Goal: Task Accomplishment & Management: Use online tool/utility

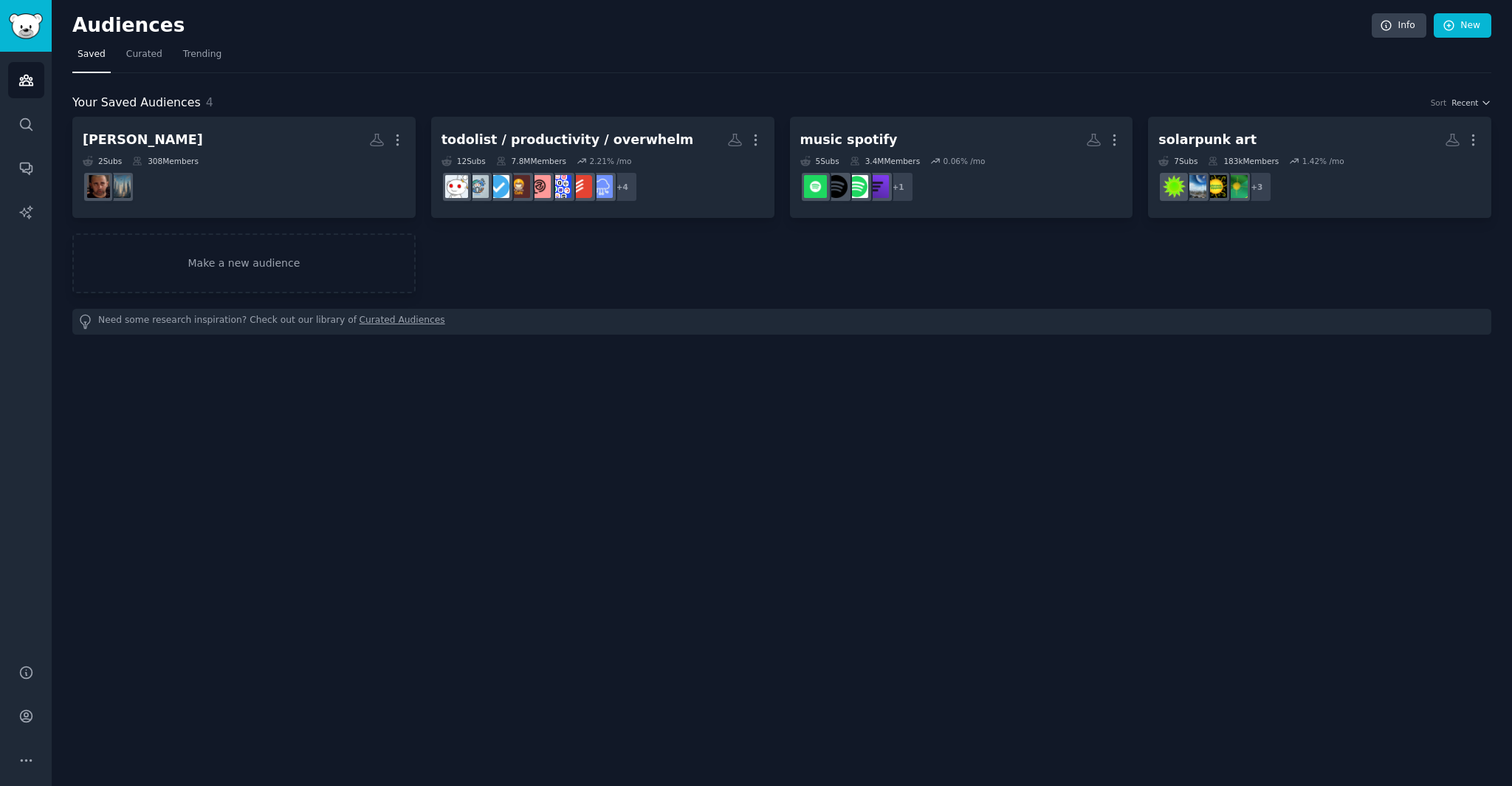
click at [561, 36] on h2 "Audiences" at bounding box center [722, 26] width 1299 height 24
click at [1455, 30] on icon at bounding box center [1449, 26] width 13 height 13
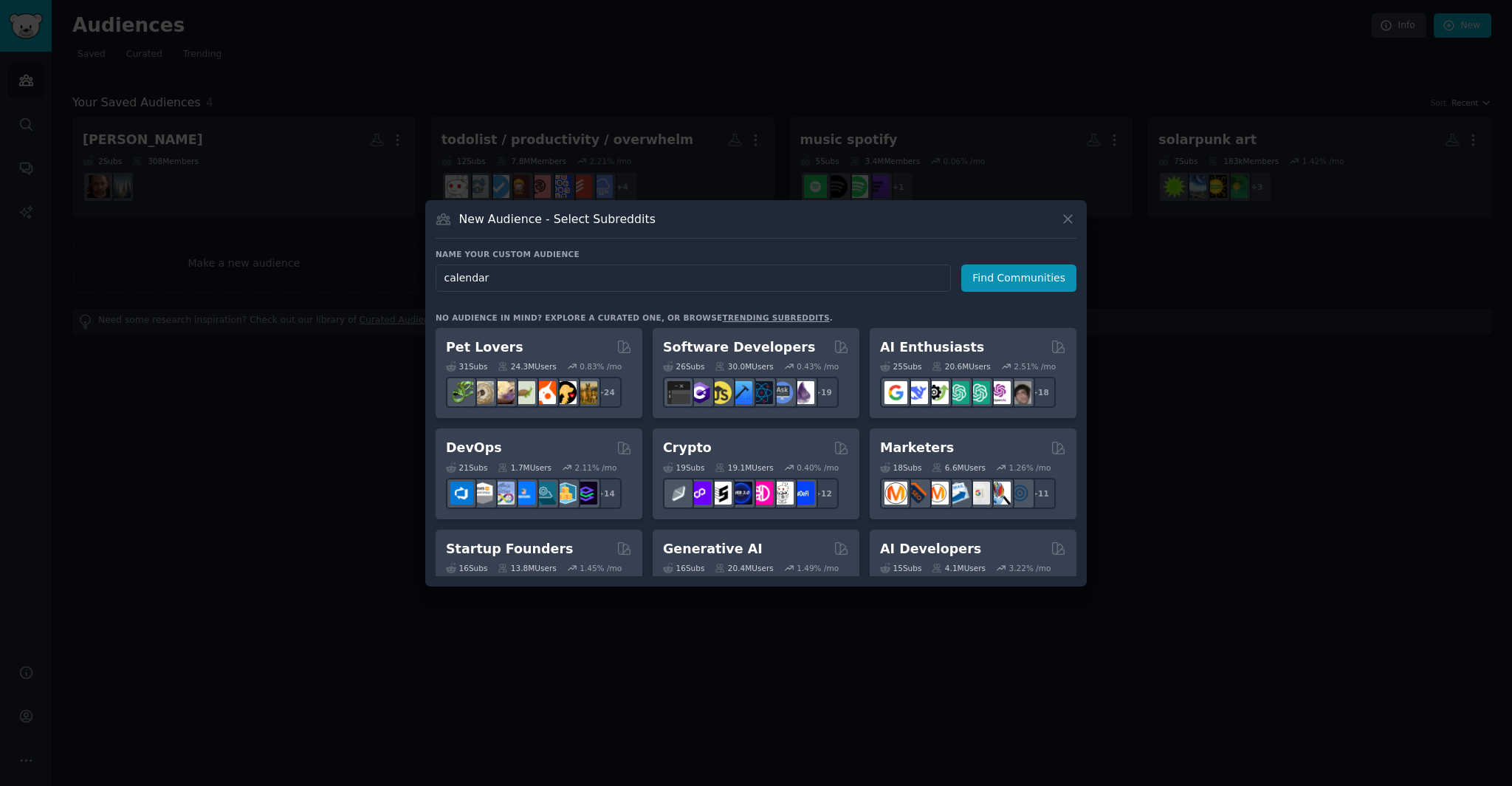
type input "calendar"
click button "Find Communities" at bounding box center [1019, 278] width 115 height 27
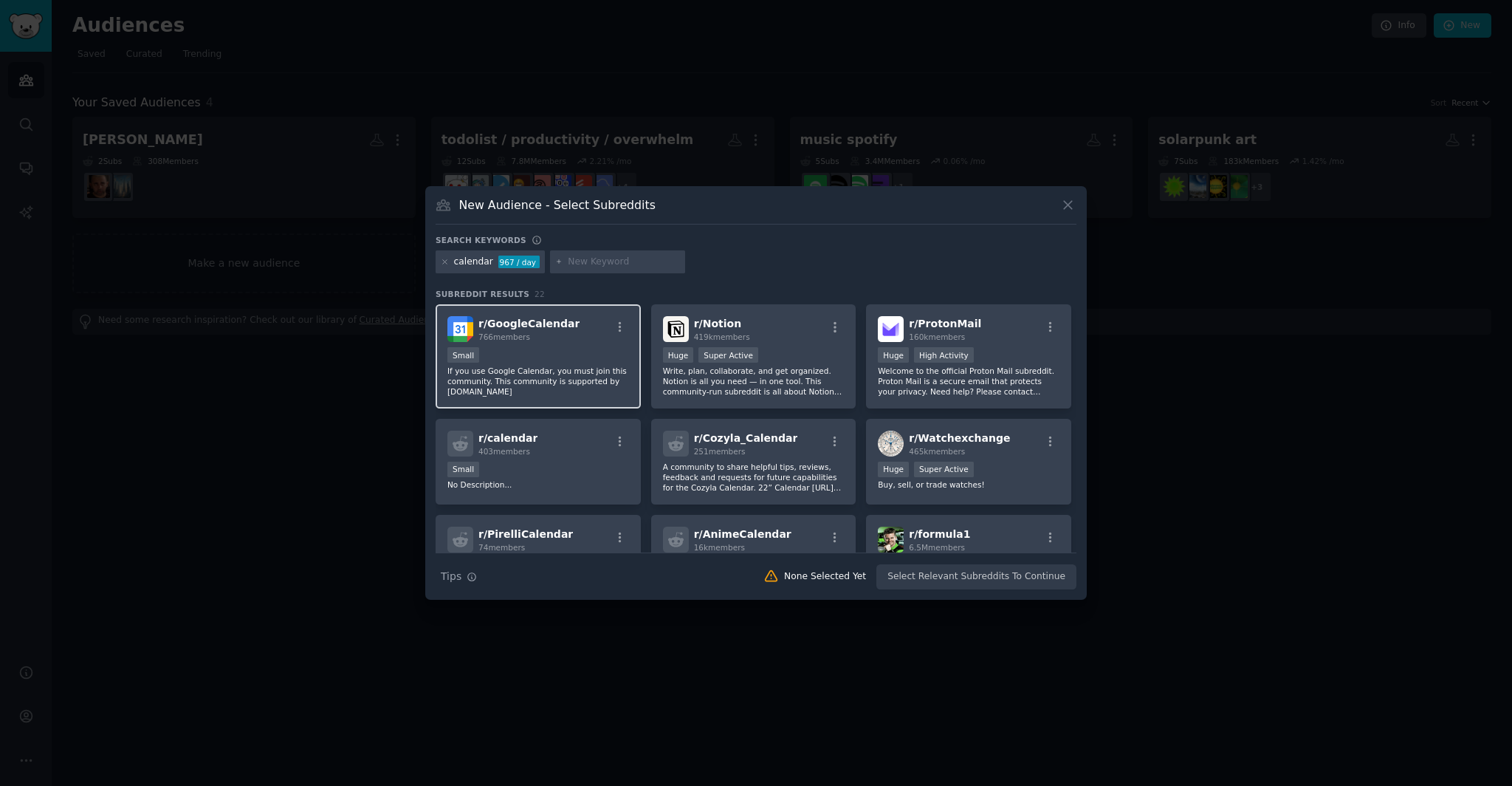
click at [545, 351] on div "Small" at bounding box center [538, 357] width 182 height 19
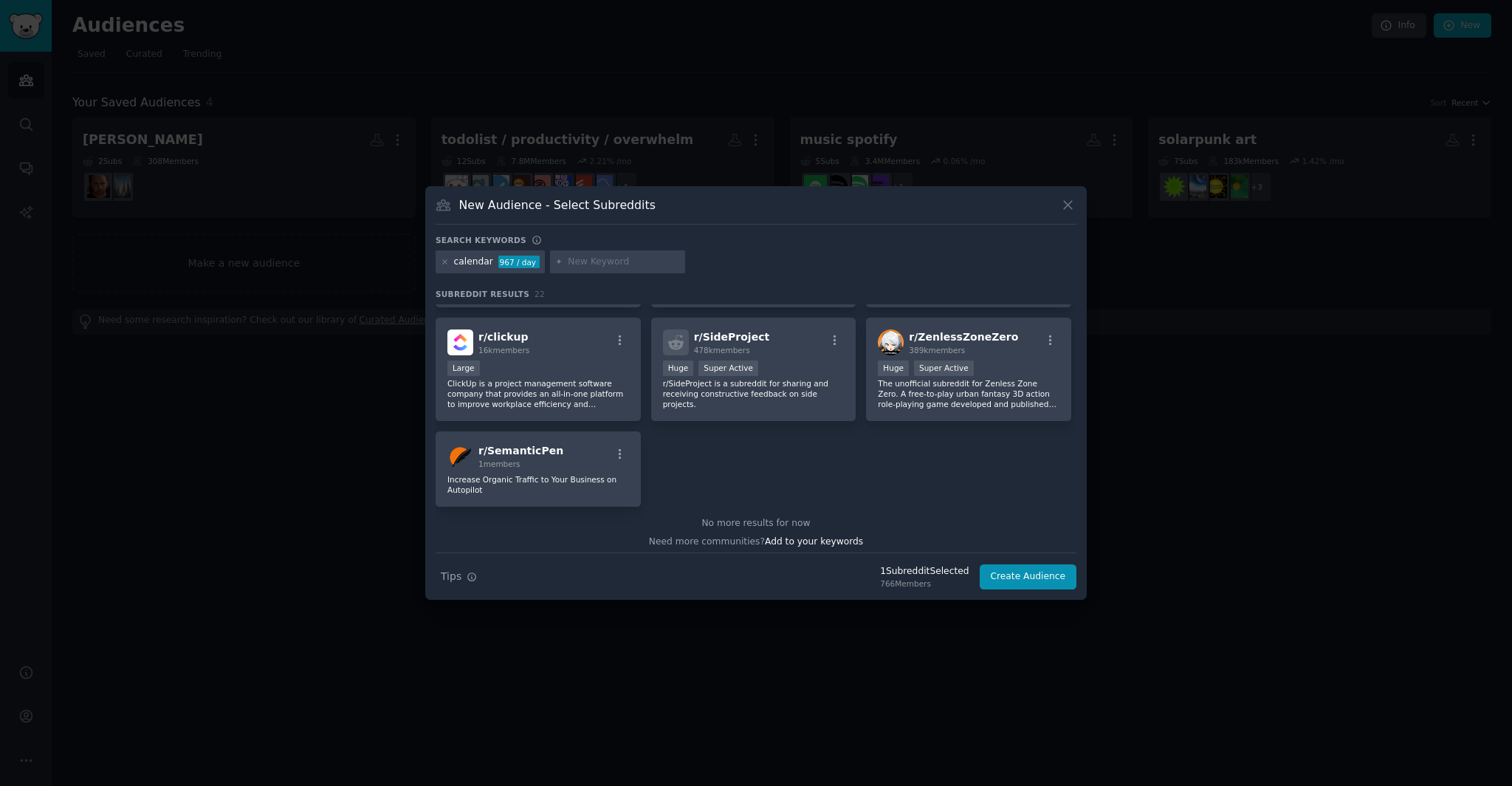
scroll to position [644, 0]
click at [1021, 576] on button "Create Audience" at bounding box center [1029, 576] width 97 height 25
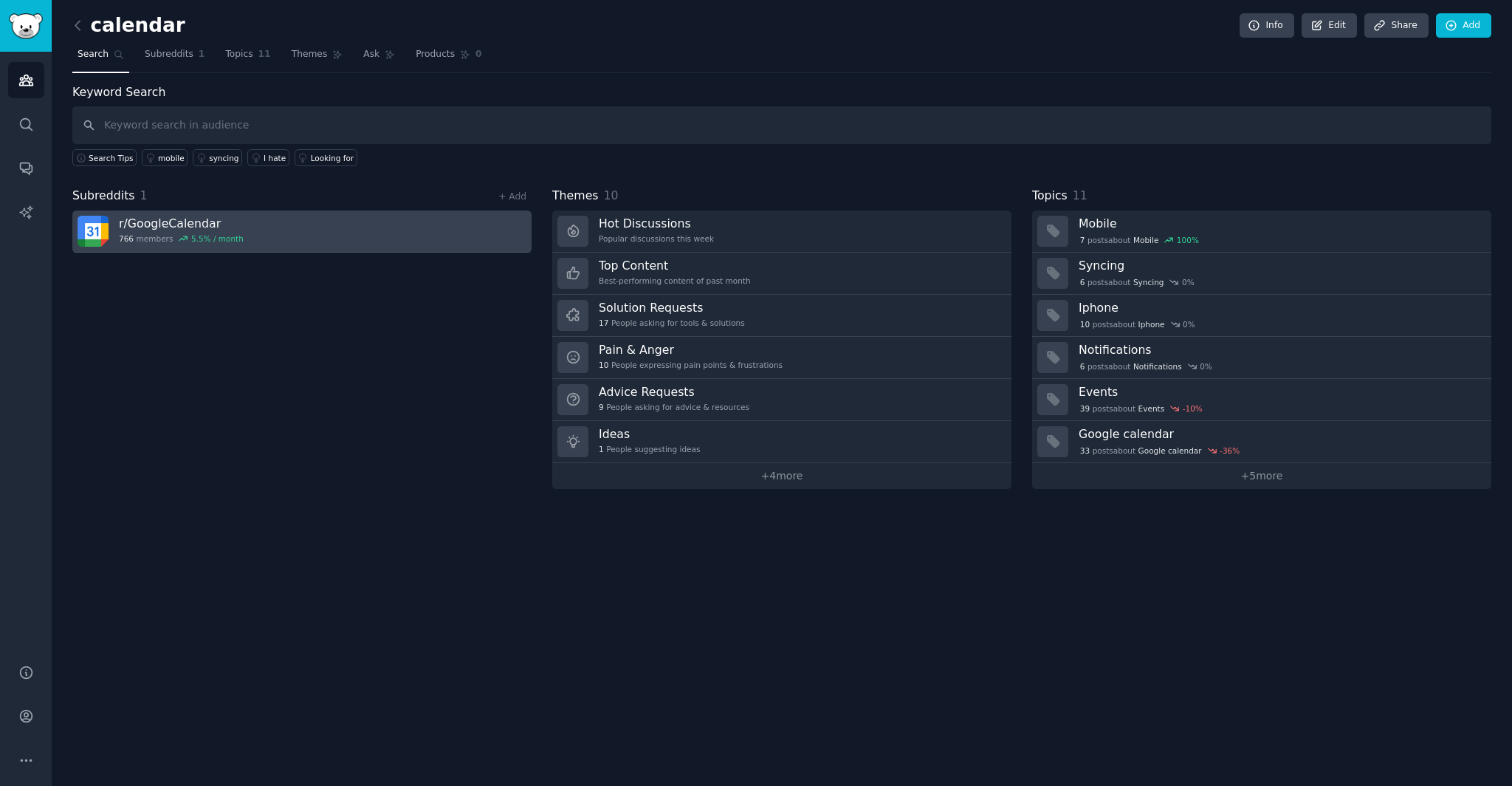
click at [326, 224] on link "r/ GoogleCalendar 766 members 5.5 % / month" at bounding box center [302, 231] width 459 height 42
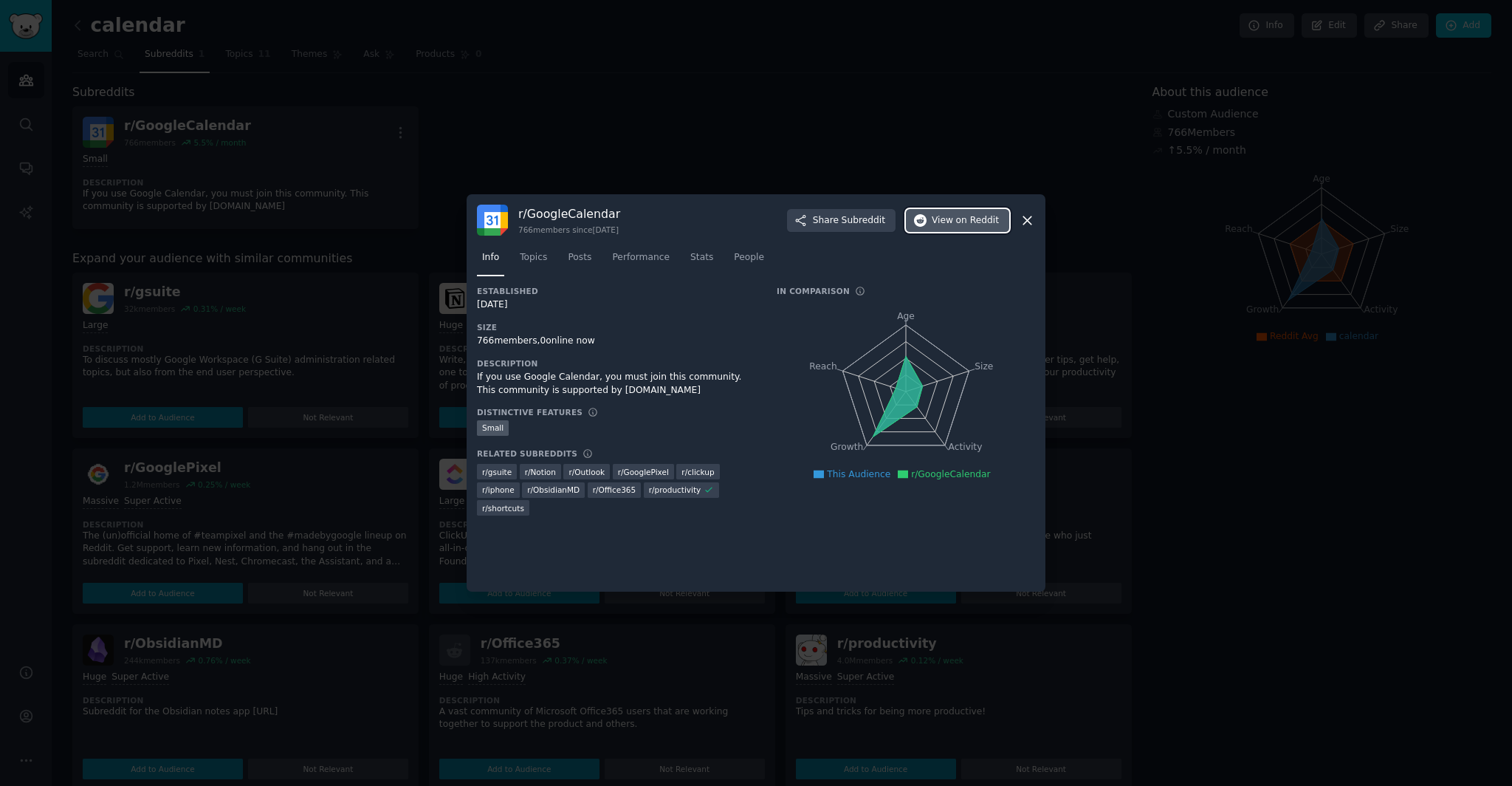
click at [940, 225] on span "View on Reddit" at bounding box center [965, 220] width 67 height 13
click at [747, 86] on div at bounding box center [756, 393] width 1512 height 786
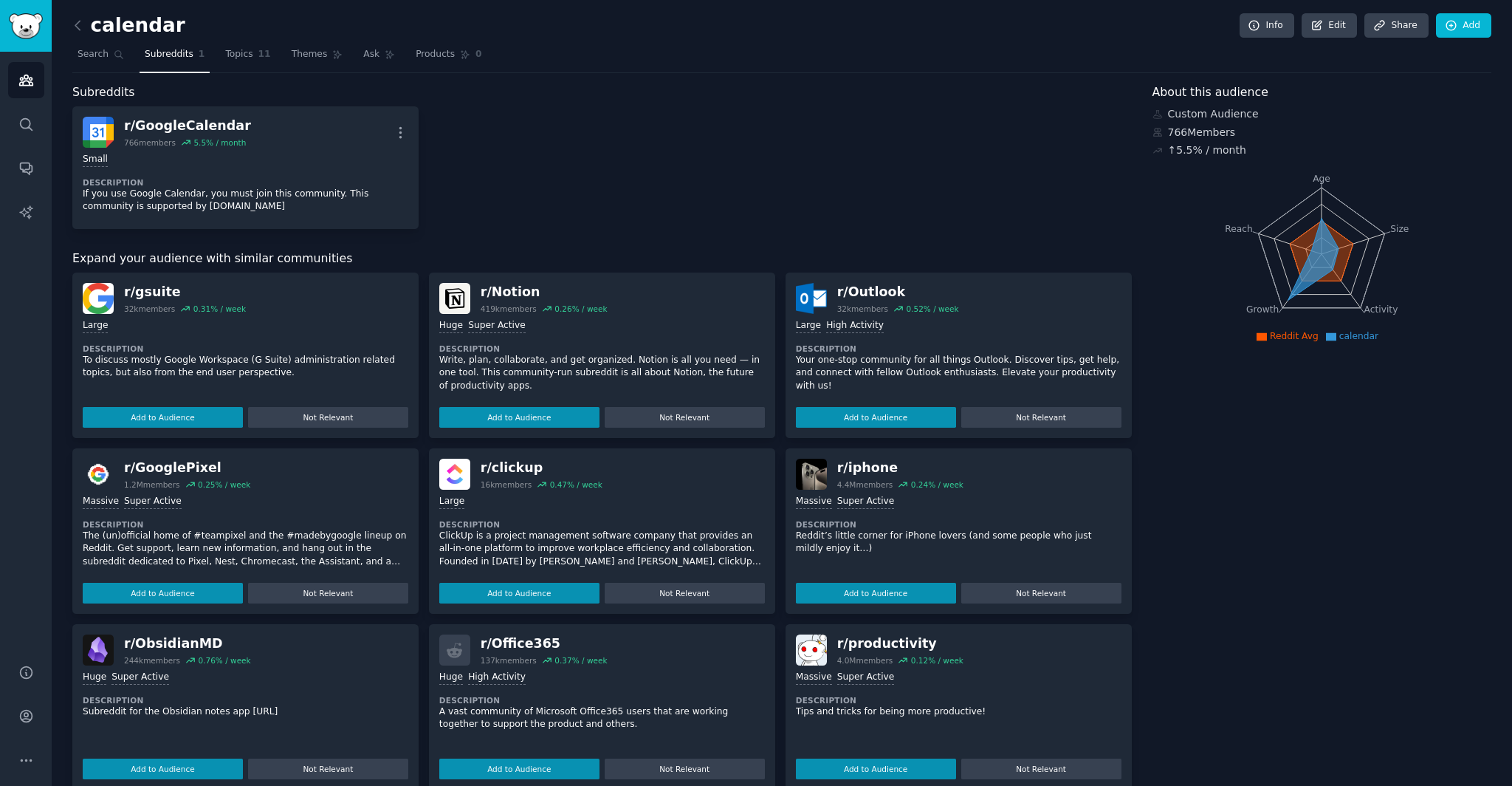
click at [747, 86] on div "Subreddits" at bounding box center [602, 93] width 1060 height 19
click at [585, 147] on div "r/ GoogleCalendar 766 members 5.5 % / month More Small Description If you use G…" at bounding box center [602, 167] width 1060 height 122
